Goal: Navigation & Orientation: Find specific page/section

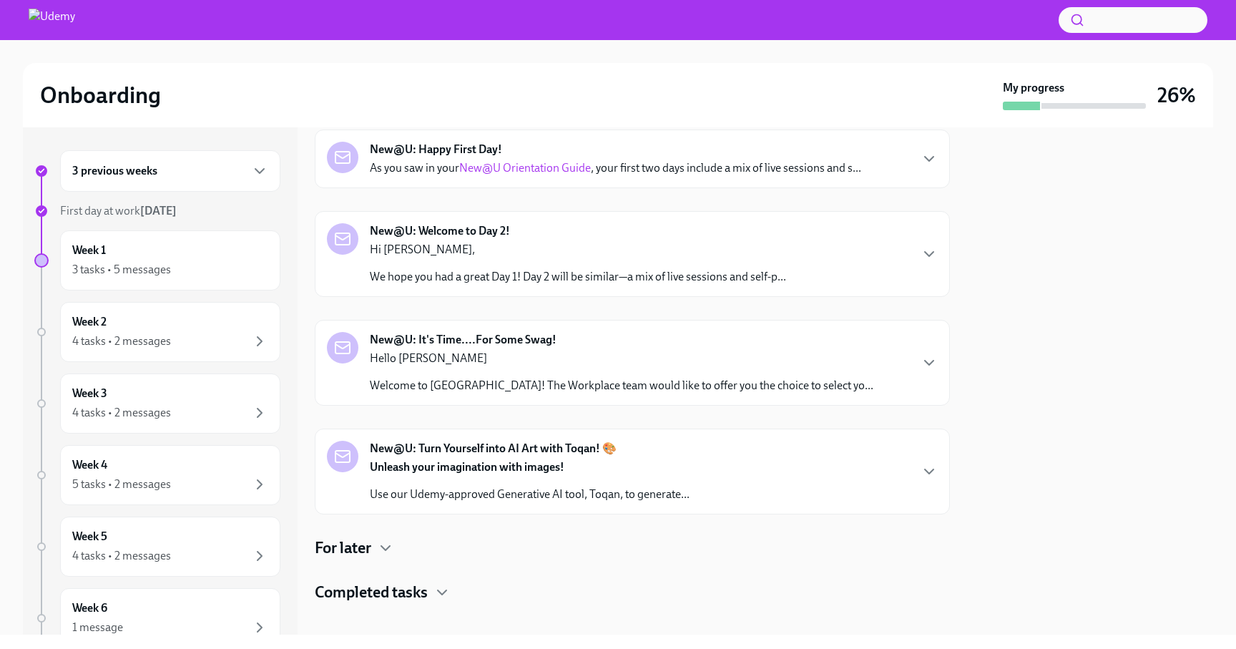
scroll to position [78, 0]
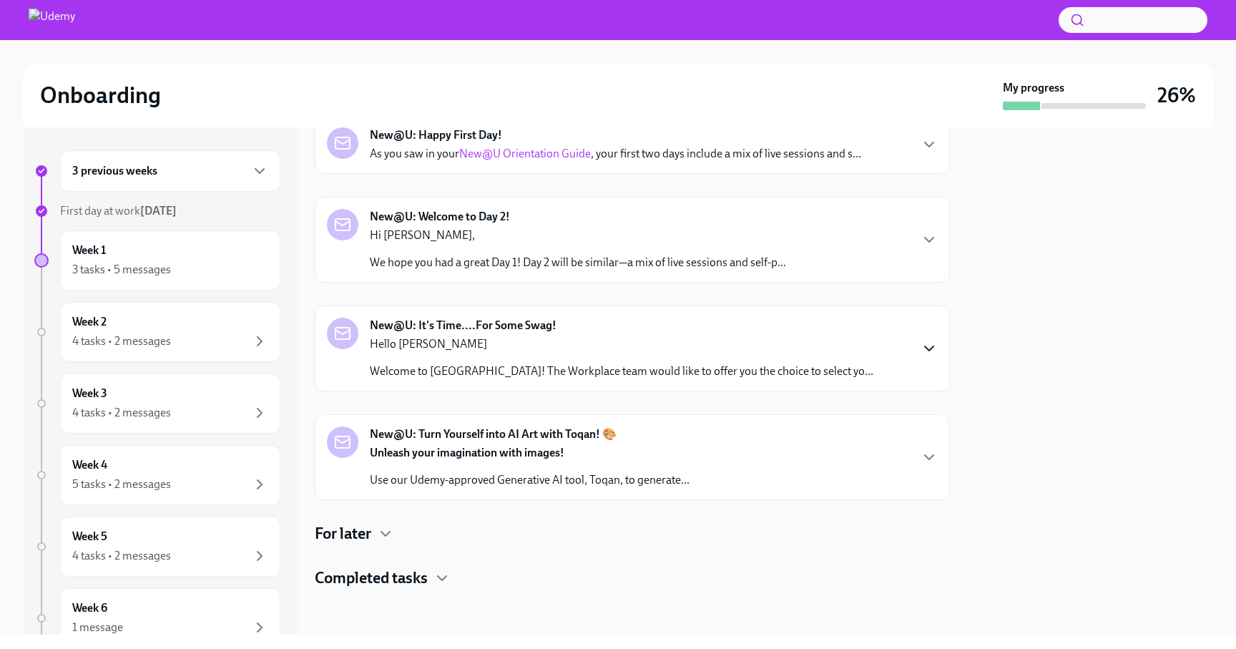
click at [934, 348] on icon "button" at bounding box center [928, 348] width 17 height 17
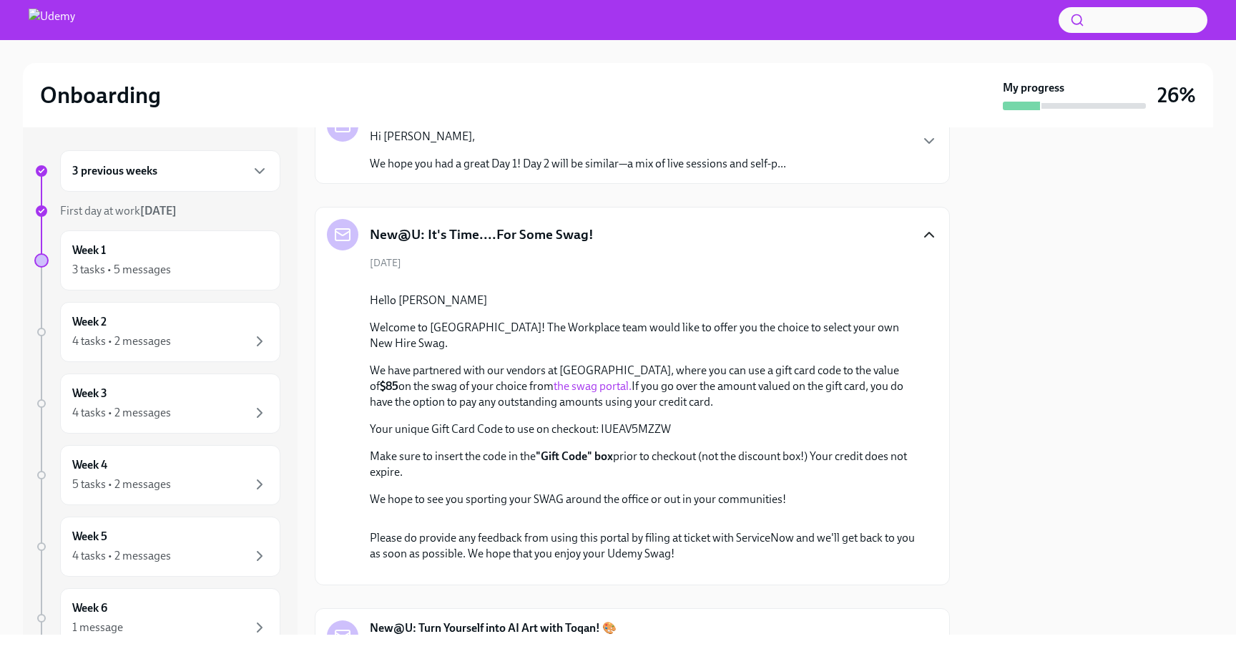
scroll to position [0, 0]
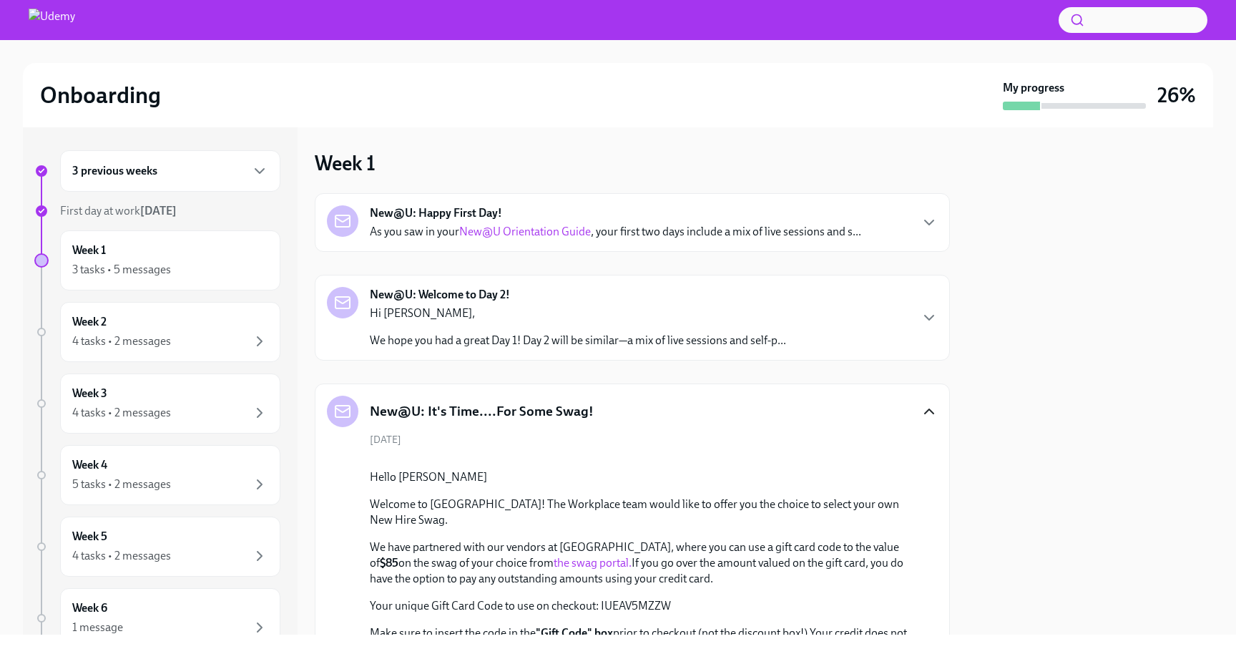
click at [928, 415] on icon "button" at bounding box center [928, 411] width 17 height 17
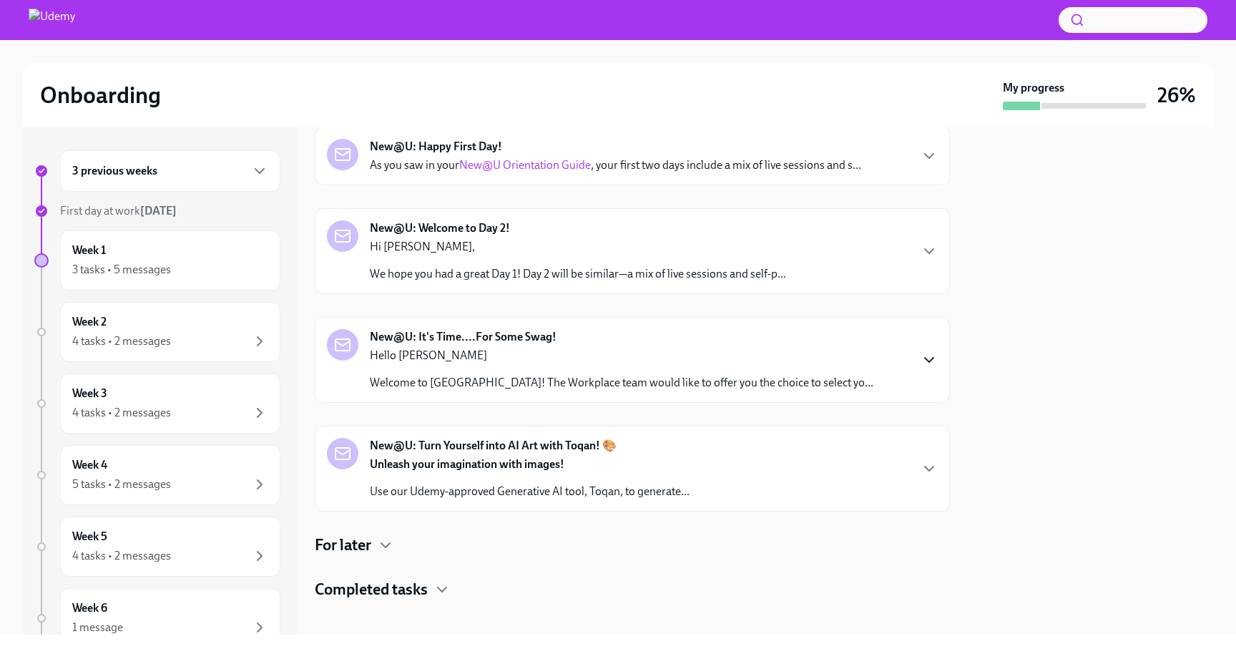
scroll to position [78, 0]
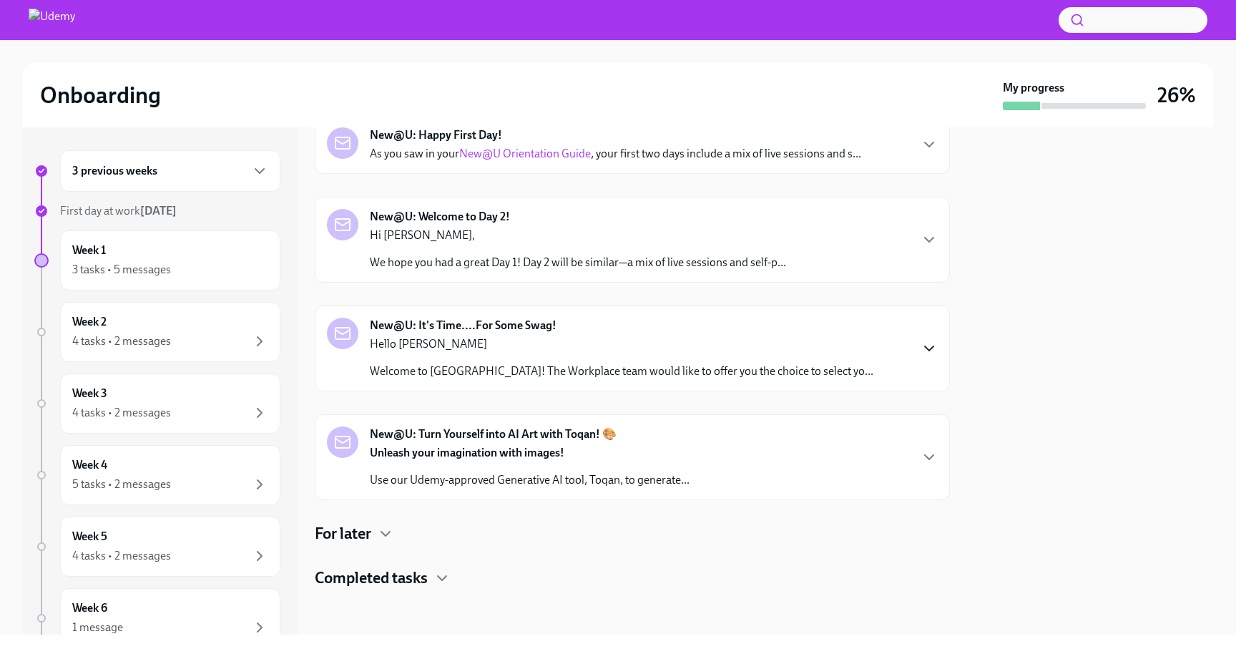
click at [368, 539] on h4 "For later" at bounding box center [343, 533] width 56 height 21
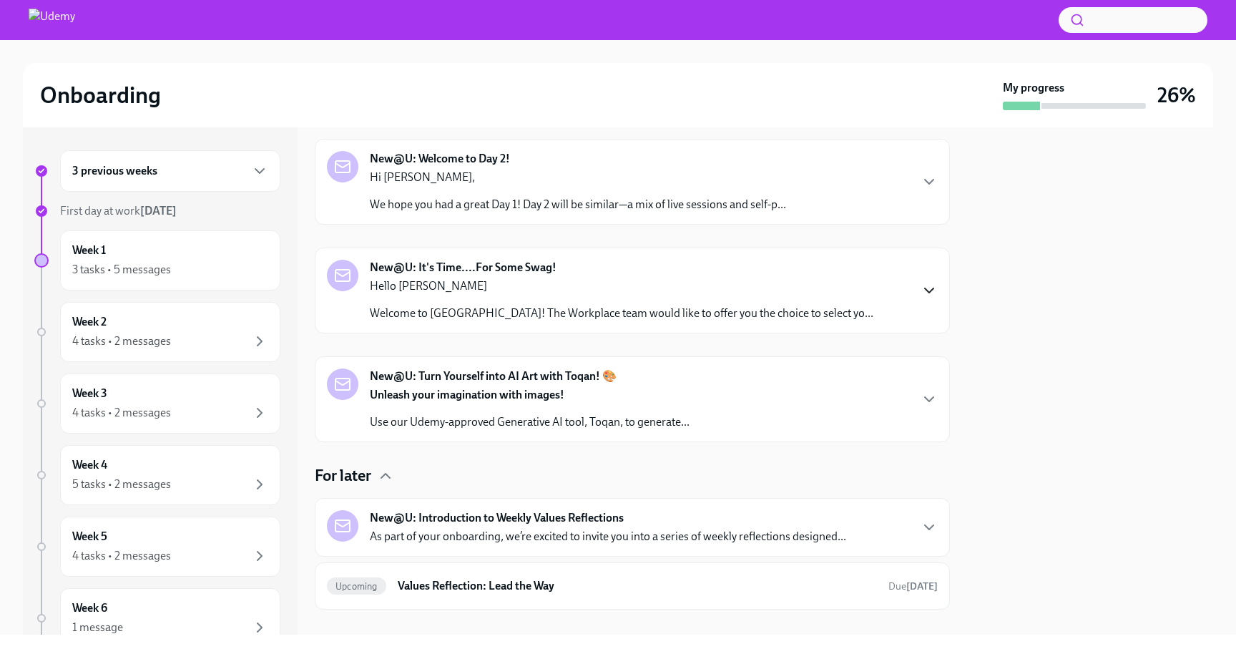
scroll to position [201, 0]
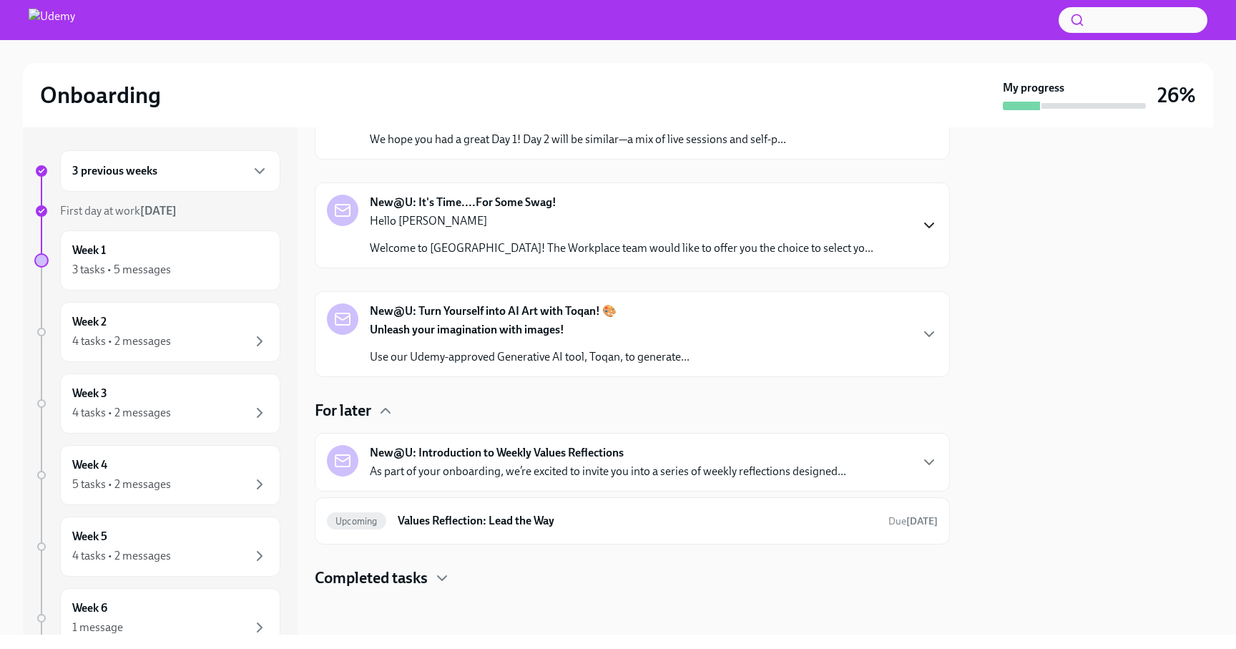
click at [423, 582] on h4 "Completed tasks" at bounding box center [371, 577] width 113 height 21
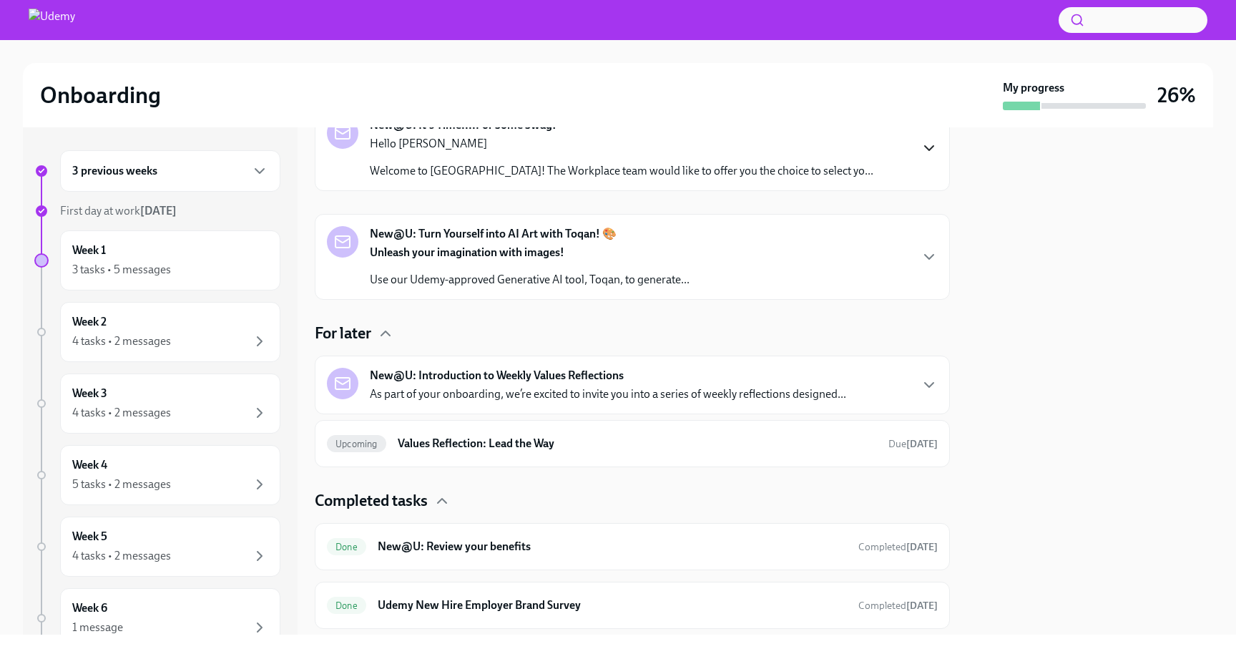
scroll to position [318, 0]
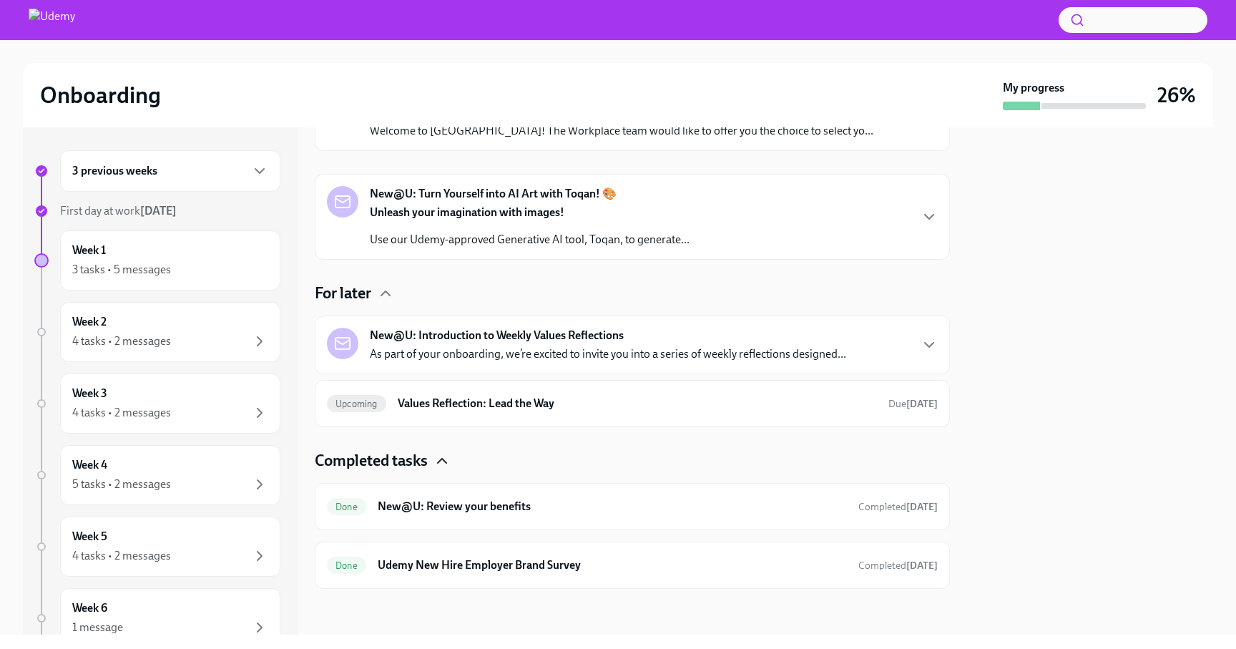
click at [445, 459] on icon "button" at bounding box center [442, 460] width 9 height 4
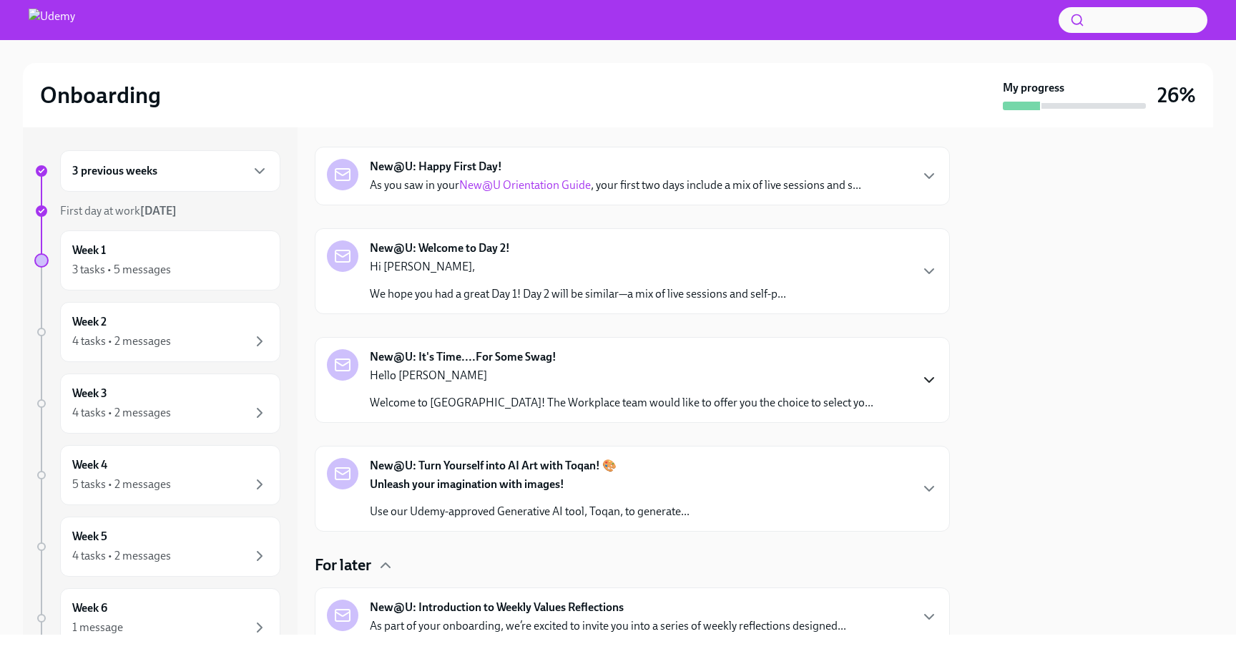
scroll to position [0, 0]
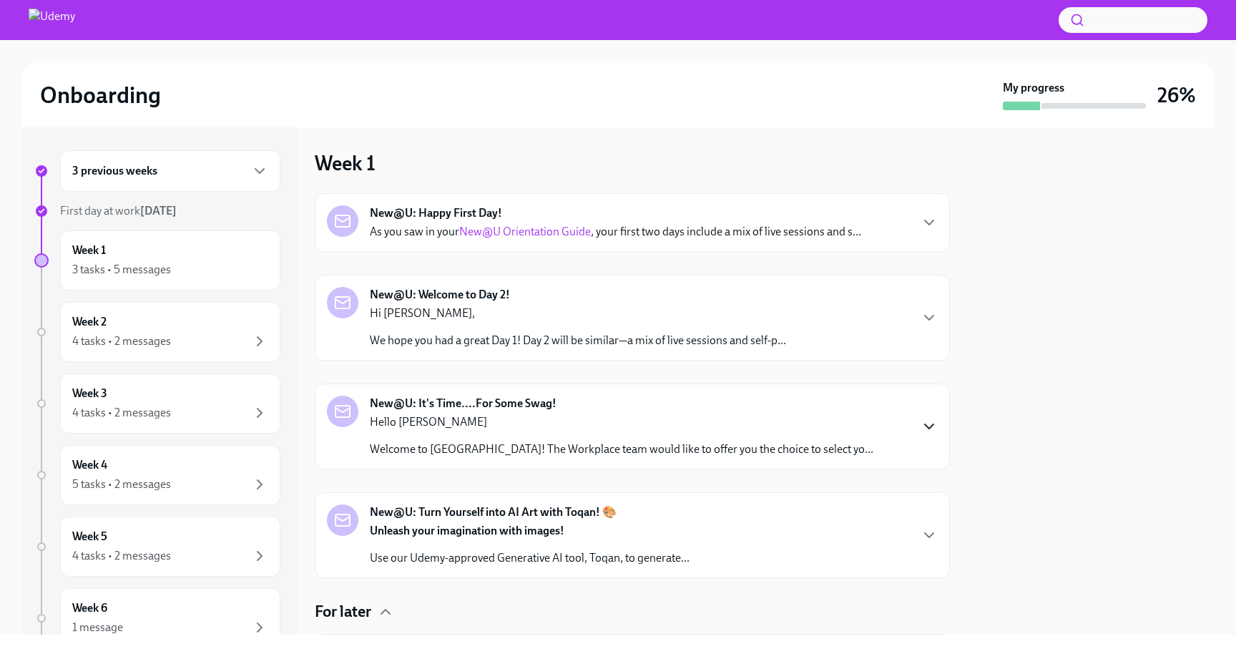
click at [732, 537] on div "New@U: Turn Yourself into AI Art with Toqan! 🎨 Unleash your imagination with im…" at bounding box center [632, 535] width 611 height 62
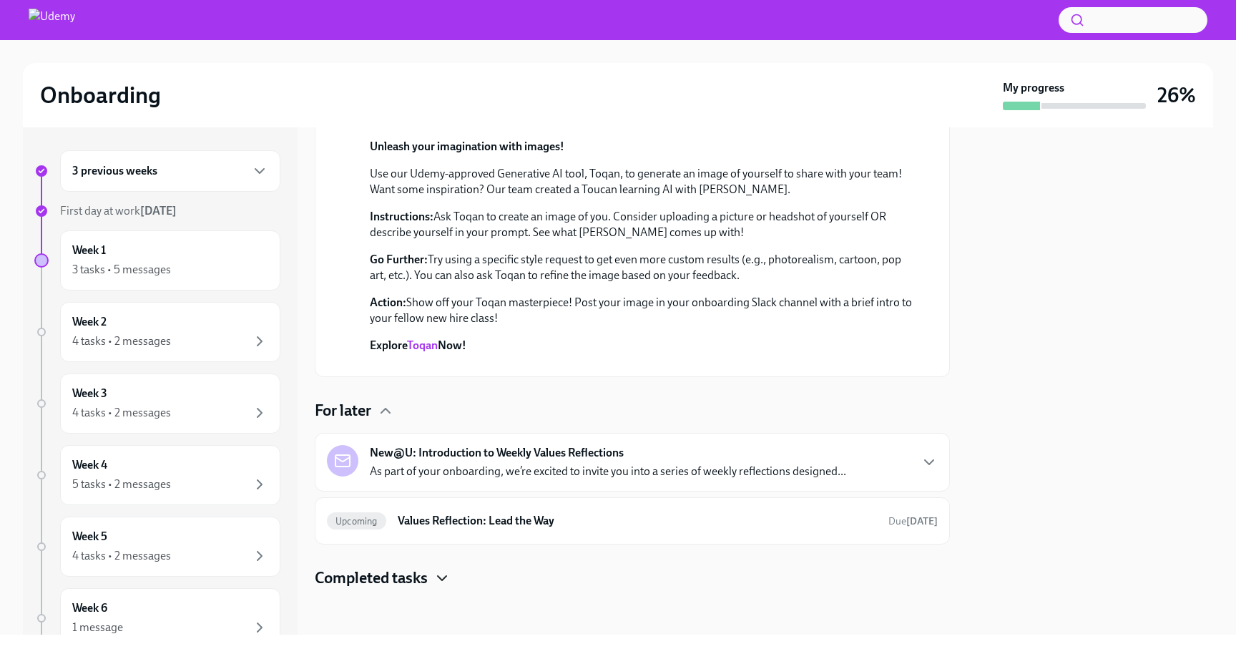
scroll to position [459, 0]
click at [687, 365] on button "Zoom image" at bounding box center [642, 365] width 272 height 0
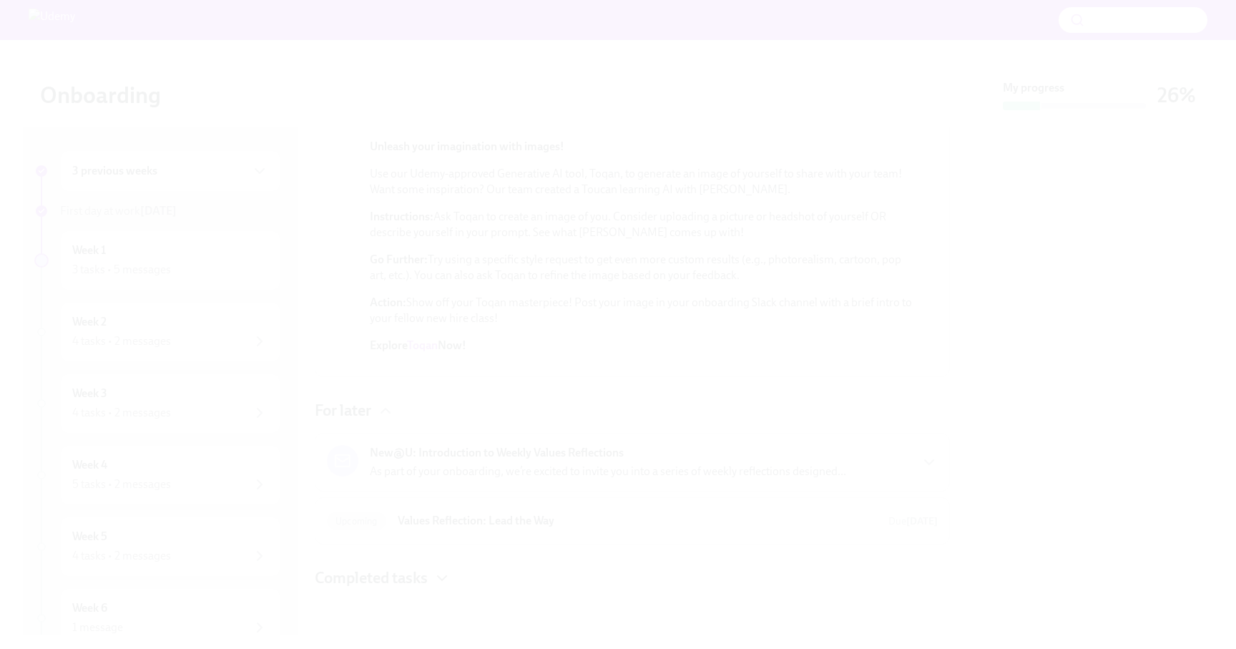
click at [663, 481] on button "Unzoom image" at bounding box center [618, 324] width 1236 height 649
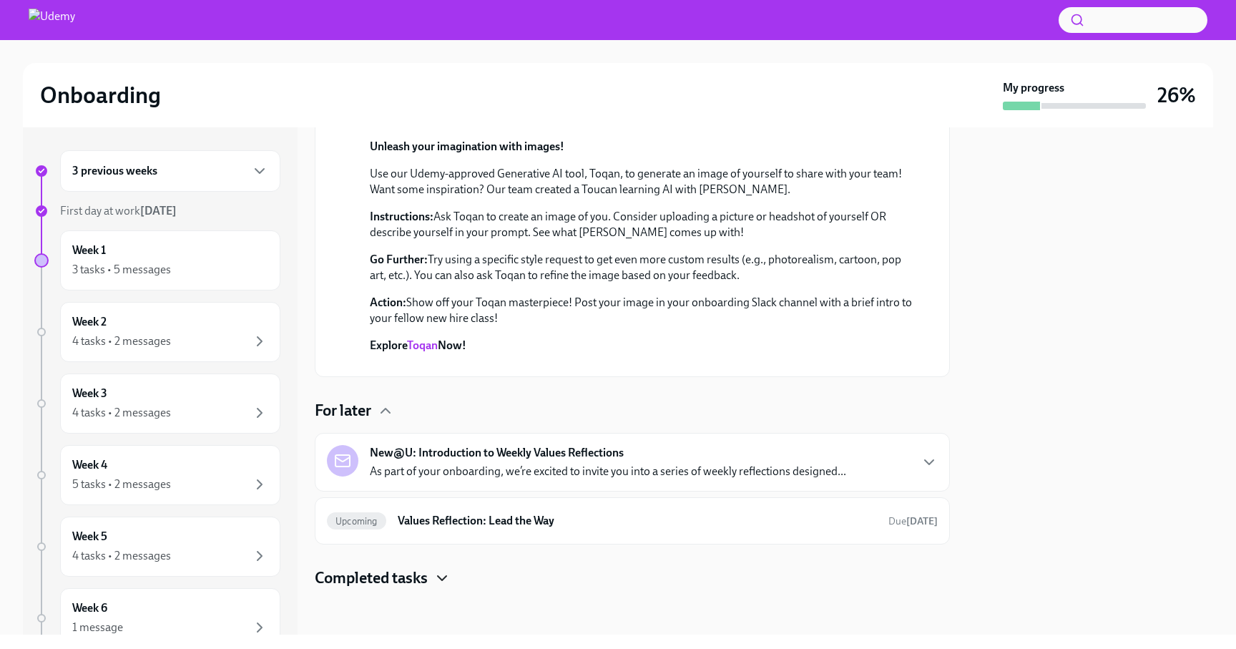
click at [426, 338] on link "Toqan" at bounding box center [422, 345] width 31 height 14
click at [928, 461] on icon "button" at bounding box center [928, 461] width 17 height 17
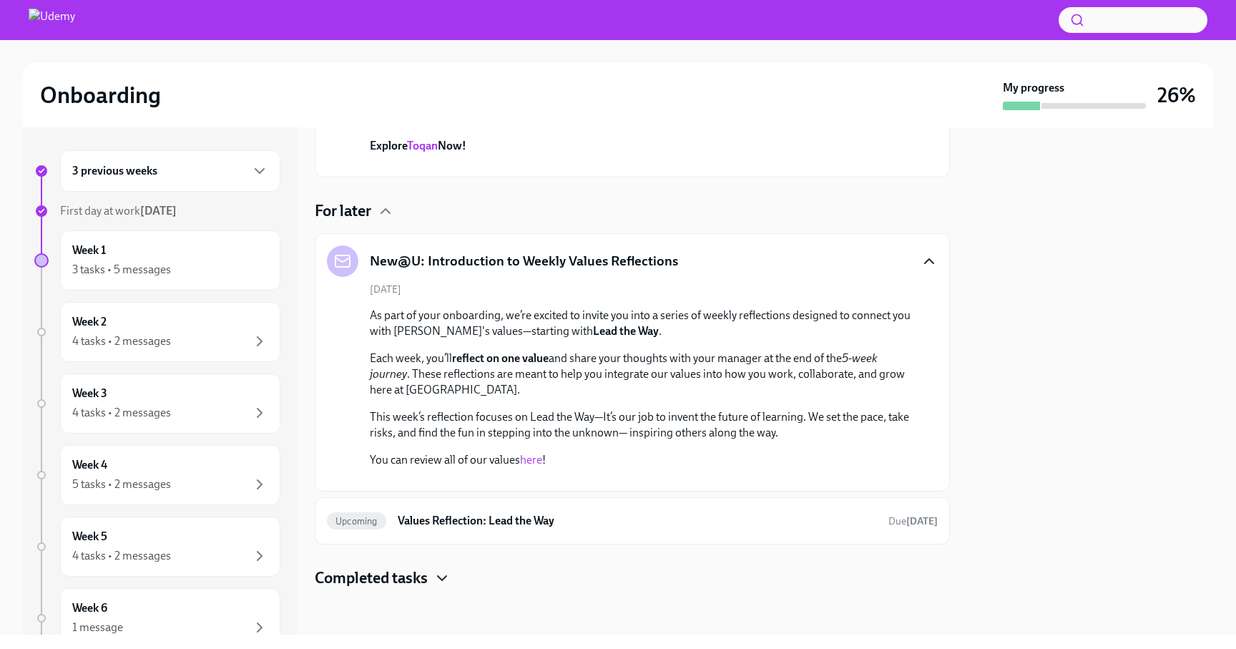
scroll to position [958, 0]
click at [928, 252] on icon "button" at bounding box center [928, 260] width 17 height 17
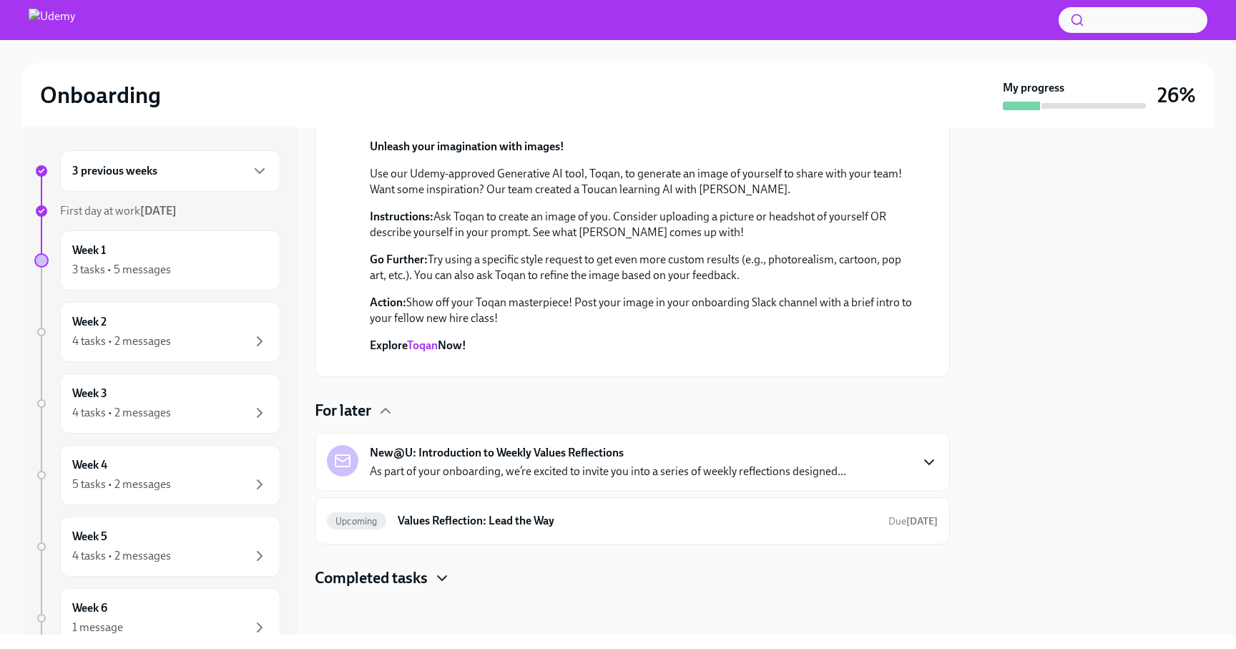
click at [432, 581] on div "Completed tasks" at bounding box center [632, 577] width 635 height 21
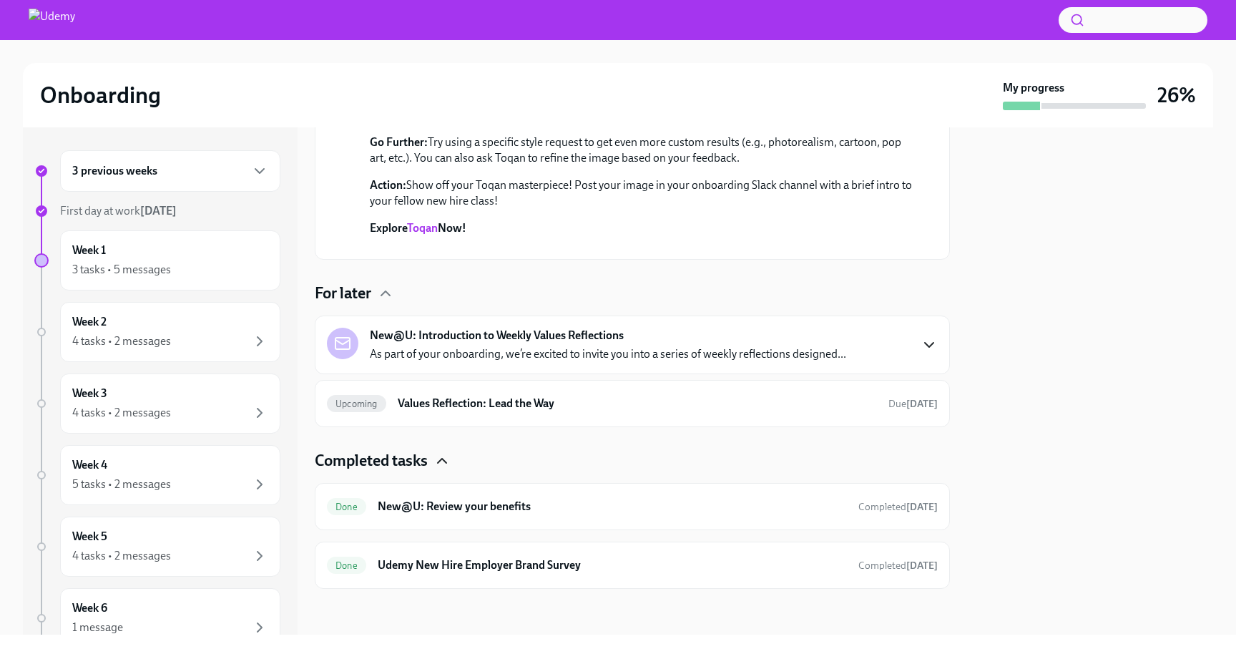
scroll to position [816, 0]
click at [439, 457] on icon "button" at bounding box center [441, 460] width 17 height 17
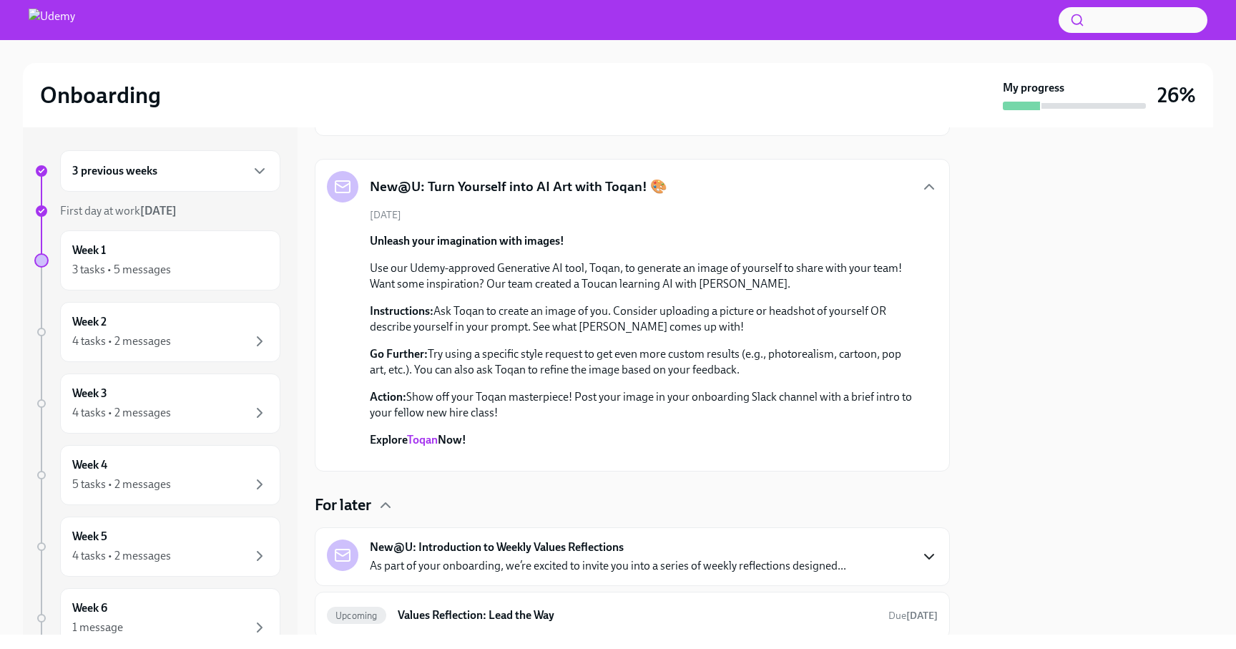
scroll to position [0, 0]
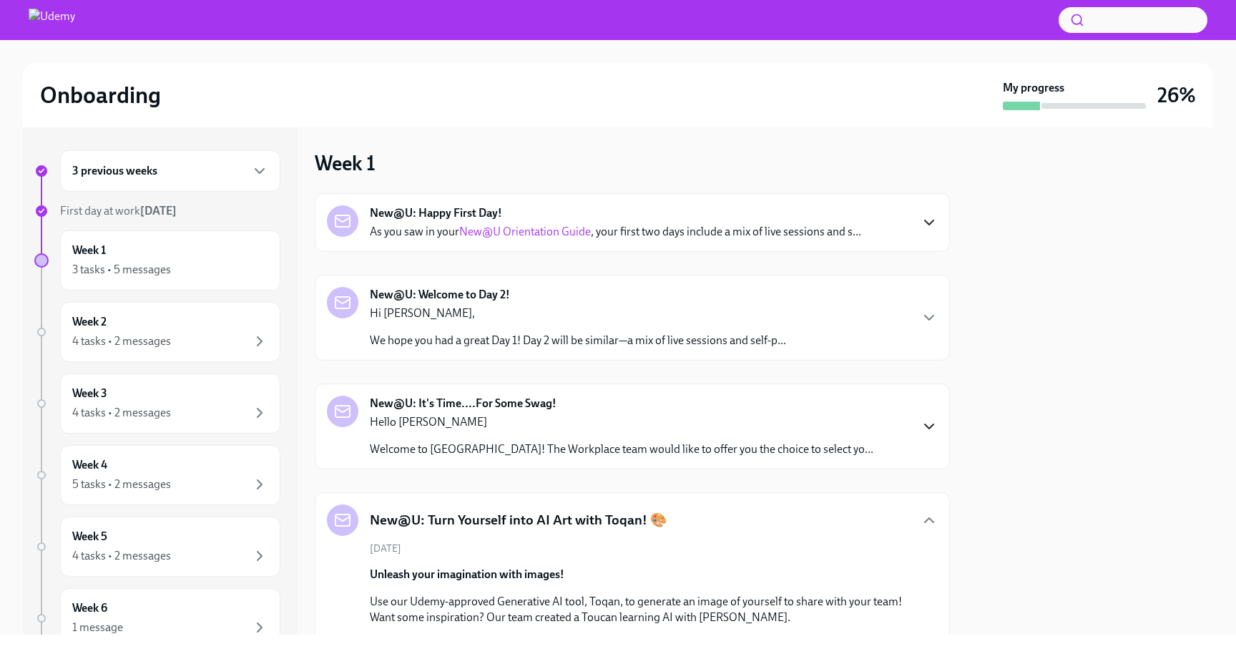
click at [931, 224] on icon "button" at bounding box center [928, 222] width 17 height 17
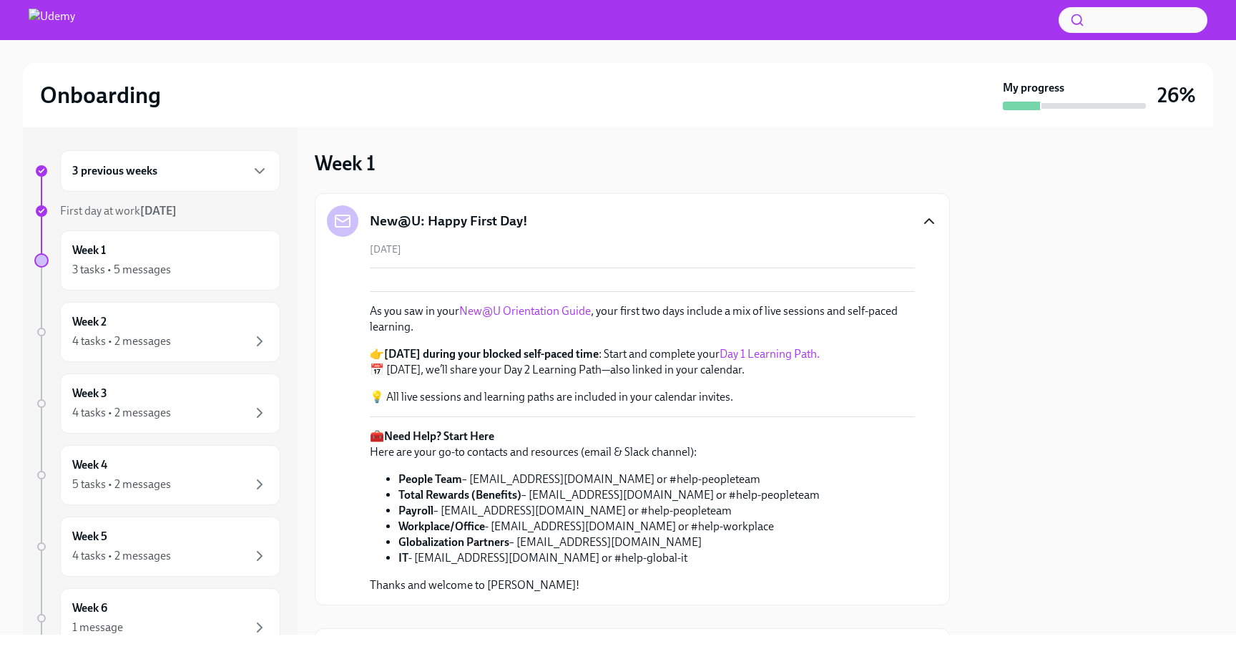
click at [345, 232] on div at bounding box center [342, 220] width 31 height 31
click at [341, 222] on icon at bounding box center [342, 220] width 17 height 17
click at [928, 220] on icon "button" at bounding box center [929, 221] width 9 height 4
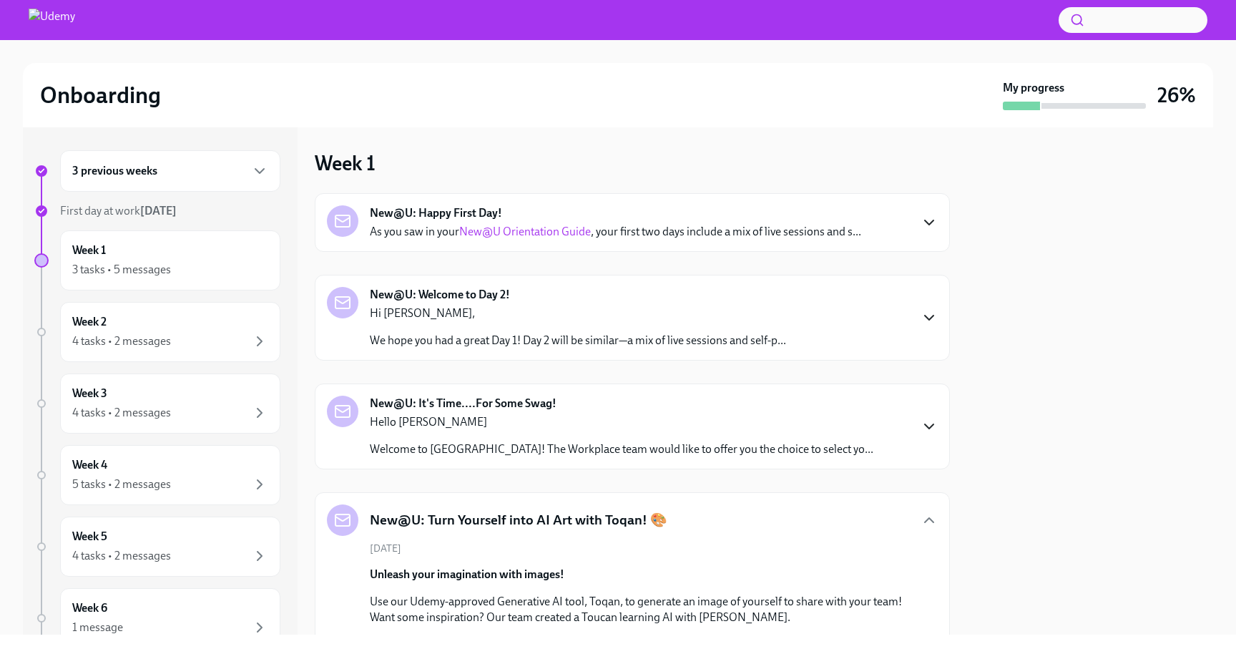
click at [928, 313] on icon "button" at bounding box center [928, 317] width 17 height 17
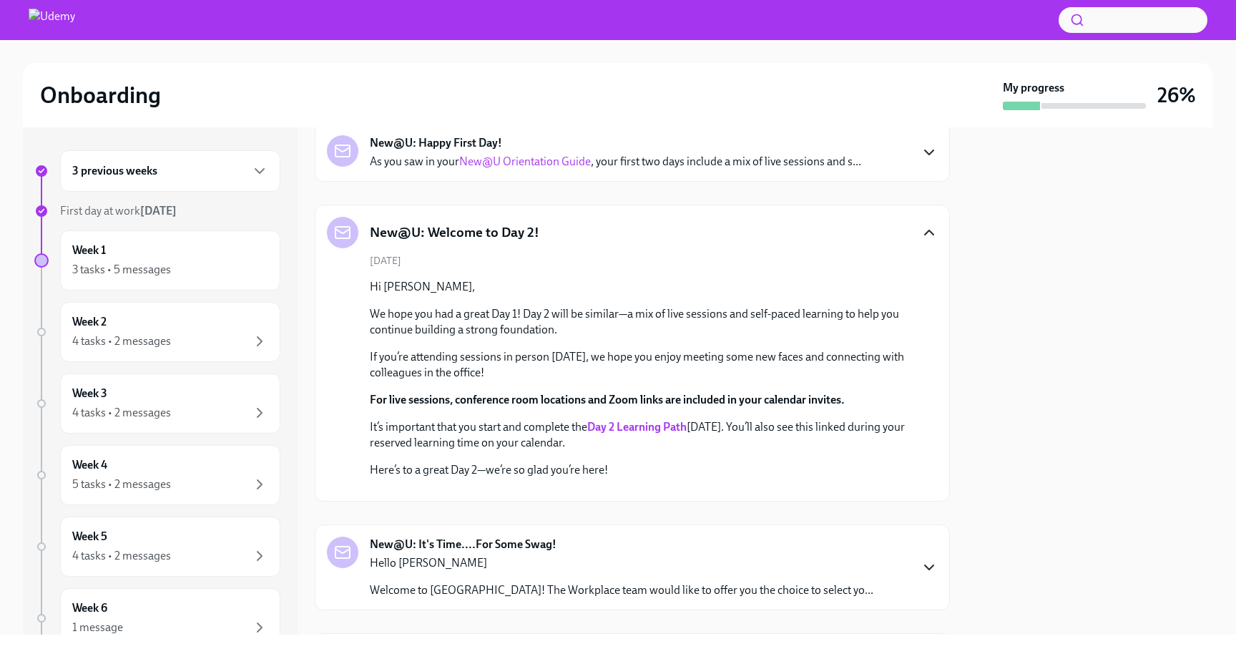
scroll to position [64, 0]
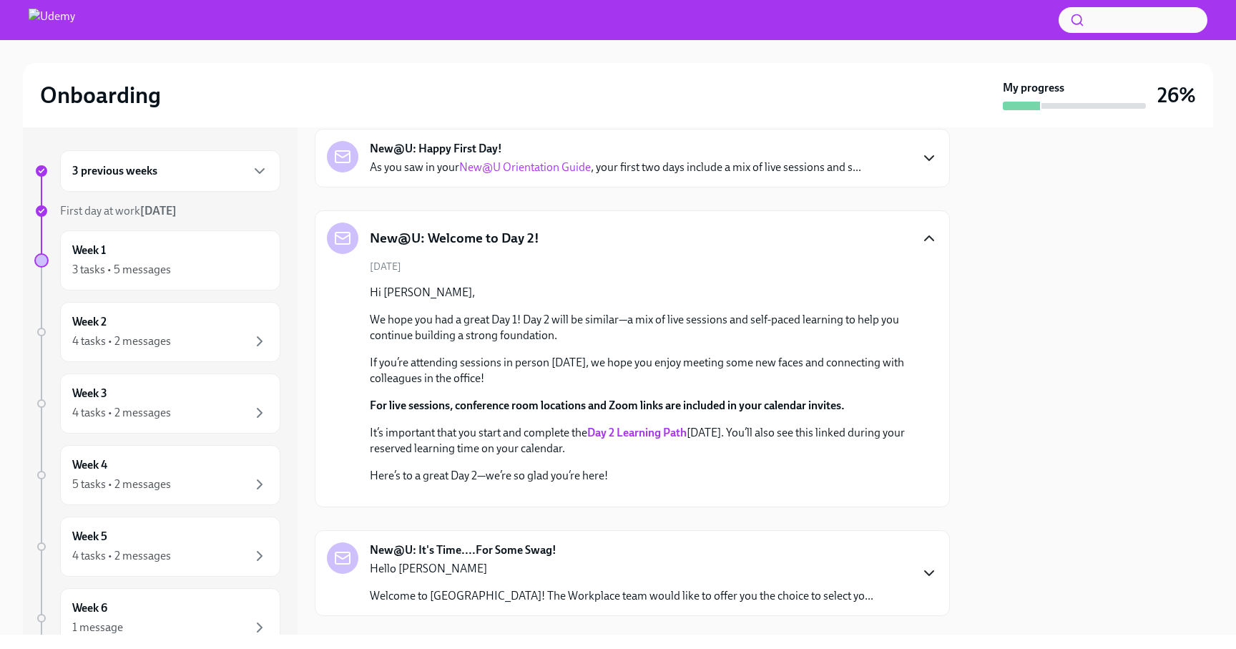
click at [927, 242] on icon "button" at bounding box center [928, 238] width 17 height 17
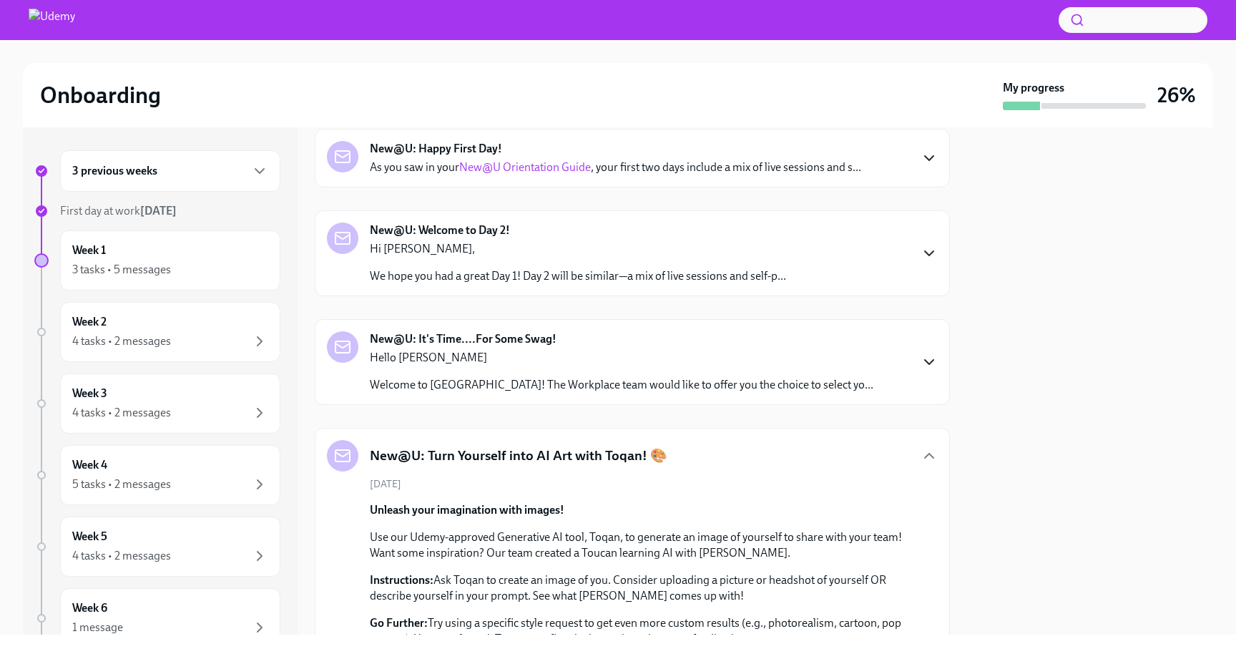
click at [923, 360] on icon "button" at bounding box center [928, 361] width 17 height 17
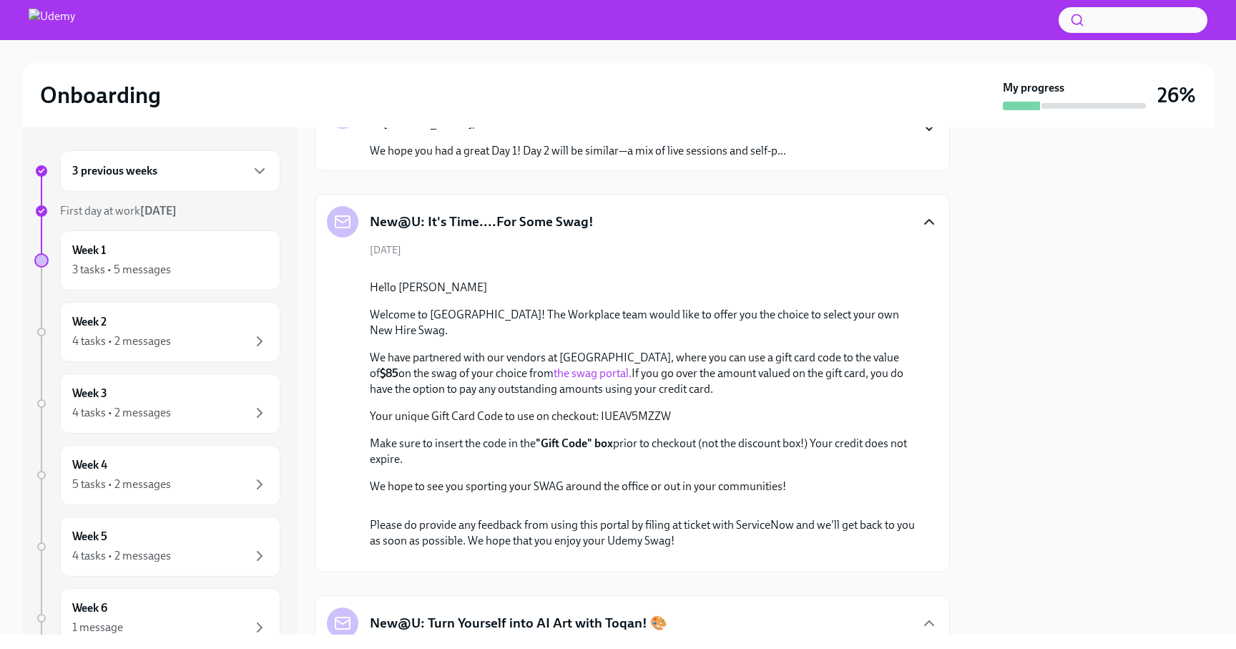
scroll to position [189, 0]
click at [927, 227] on icon "button" at bounding box center [928, 222] width 17 height 17
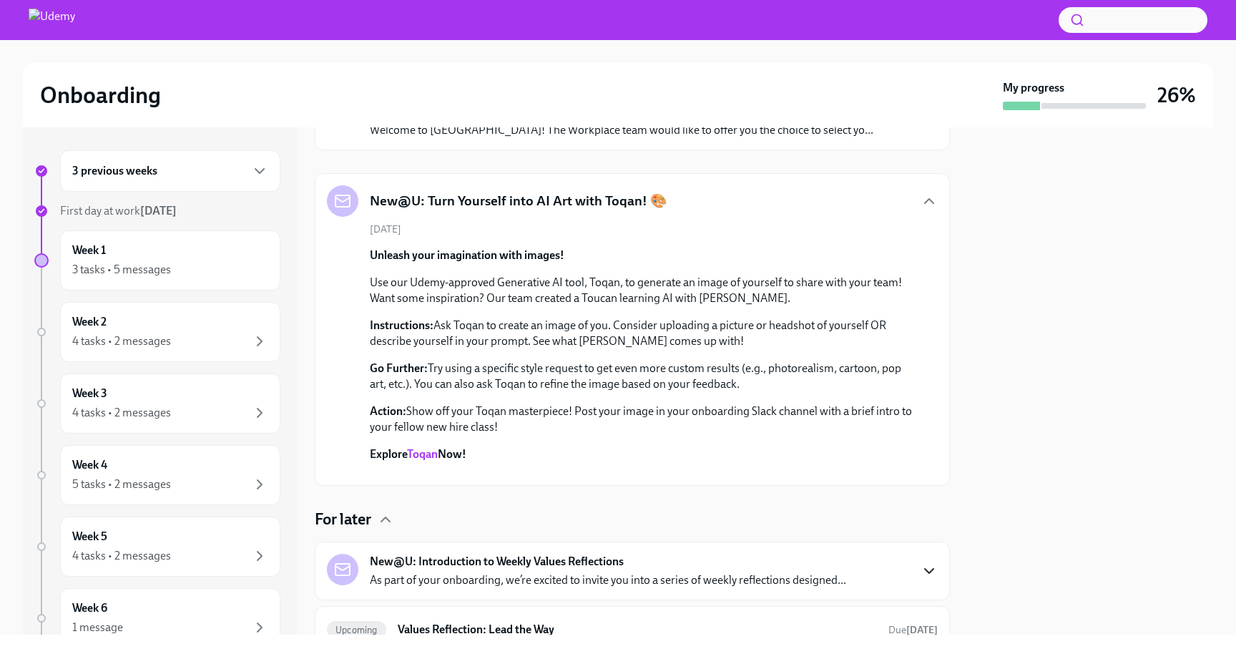
scroll to position [316, 0]
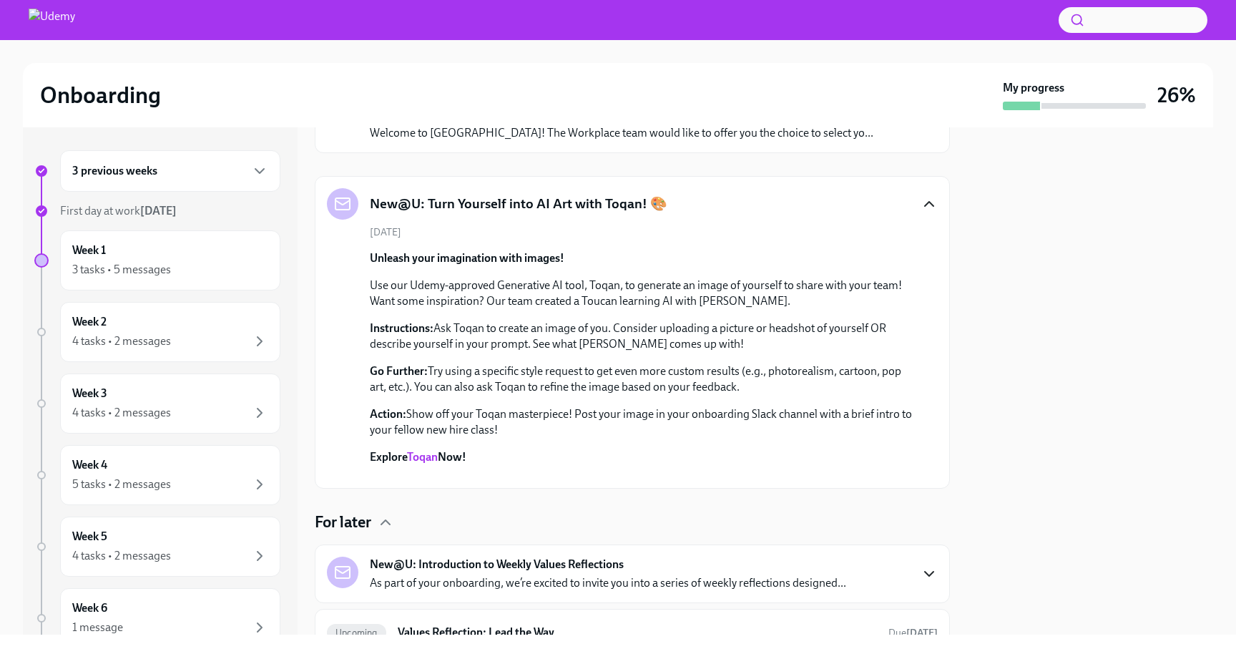
click at [923, 210] on icon "button" at bounding box center [928, 203] width 17 height 17
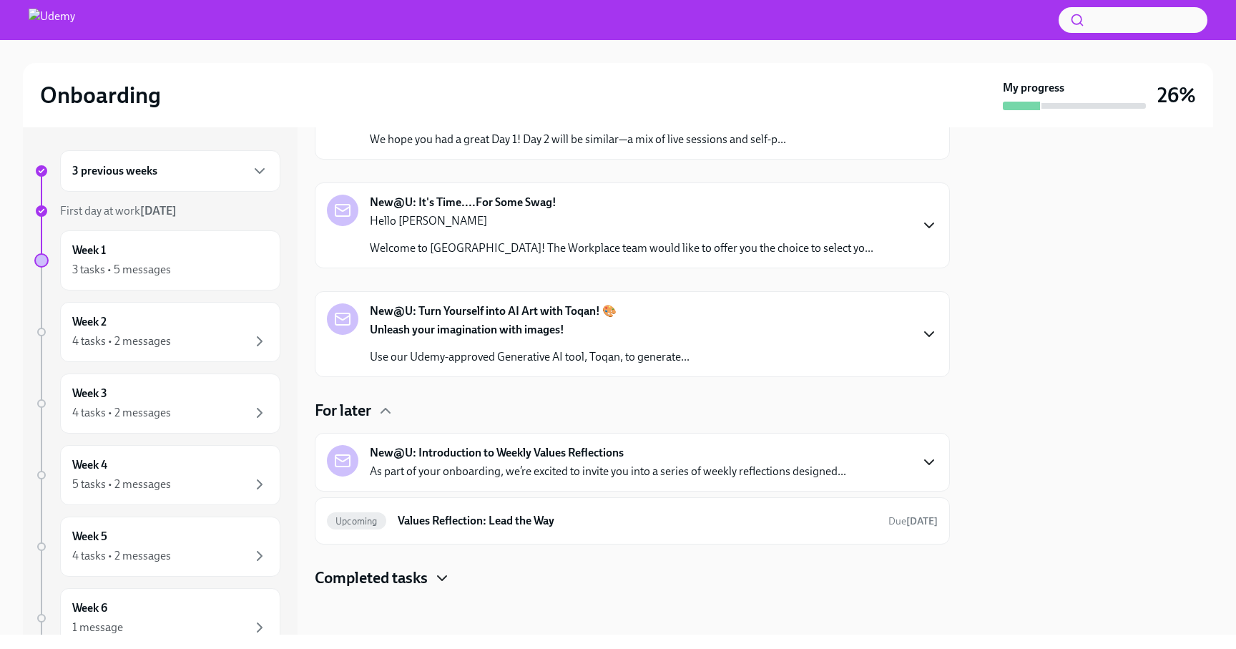
scroll to position [201, 0]
click at [255, 175] on icon "button" at bounding box center [259, 170] width 17 height 17
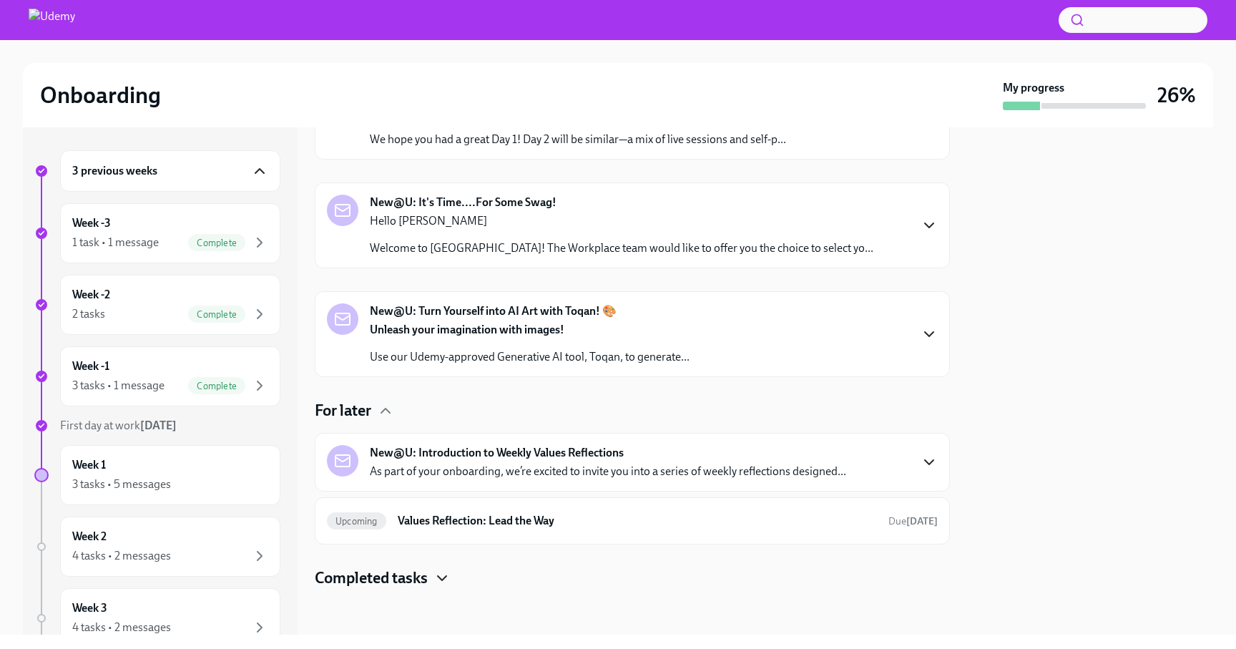
click at [255, 175] on icon "button" at bounding box center [259, 170] width 17 height 17
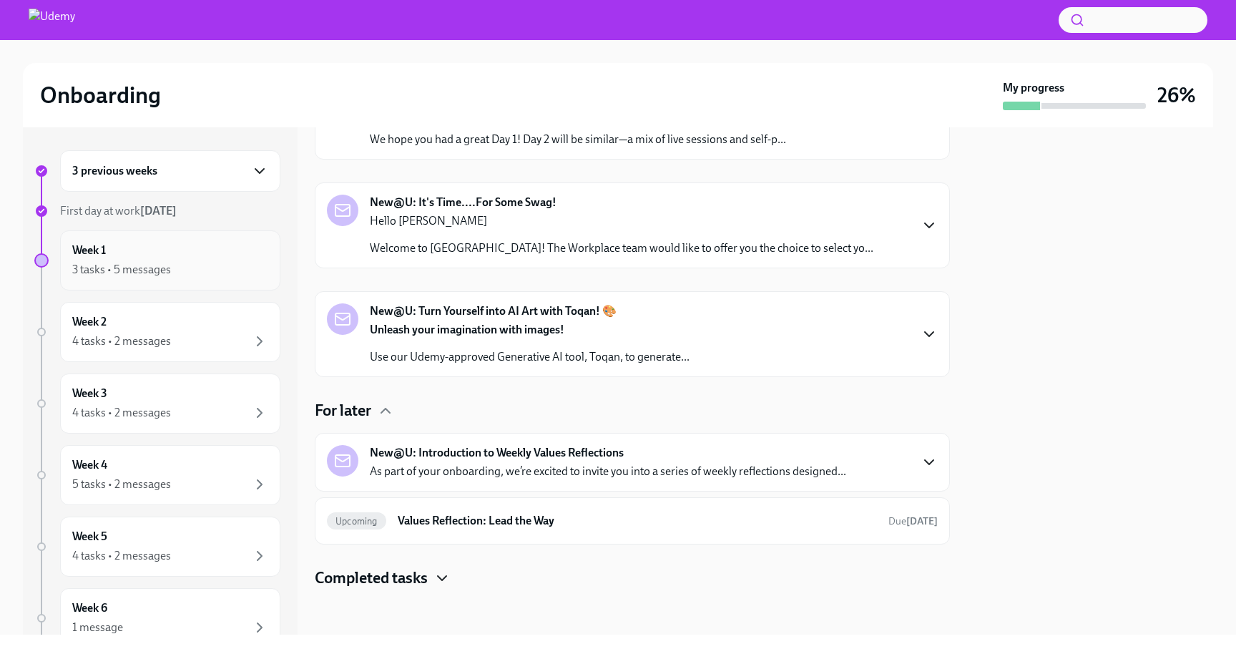
click at [258, 259] on div "Week 1 3 tasks • 5 messages" at bounding box center [170, 260] width 196 height 36
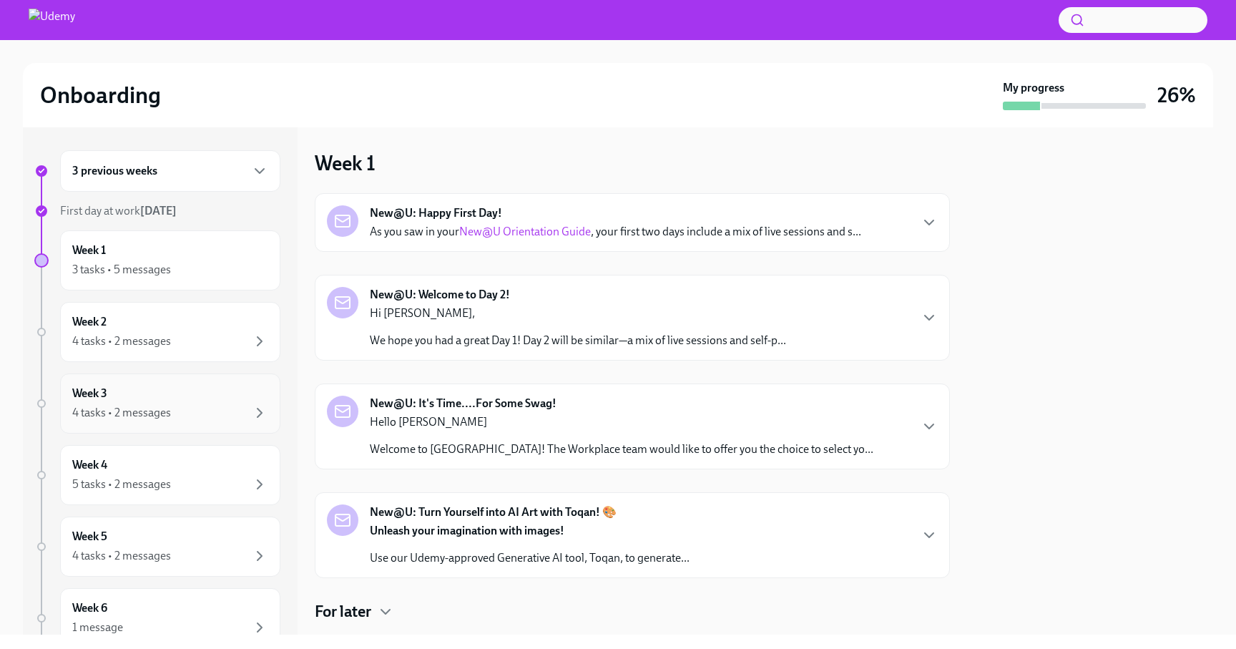
scroll to position [98, 0]
